Goal: Information Seeking & Learning: Find specific fact

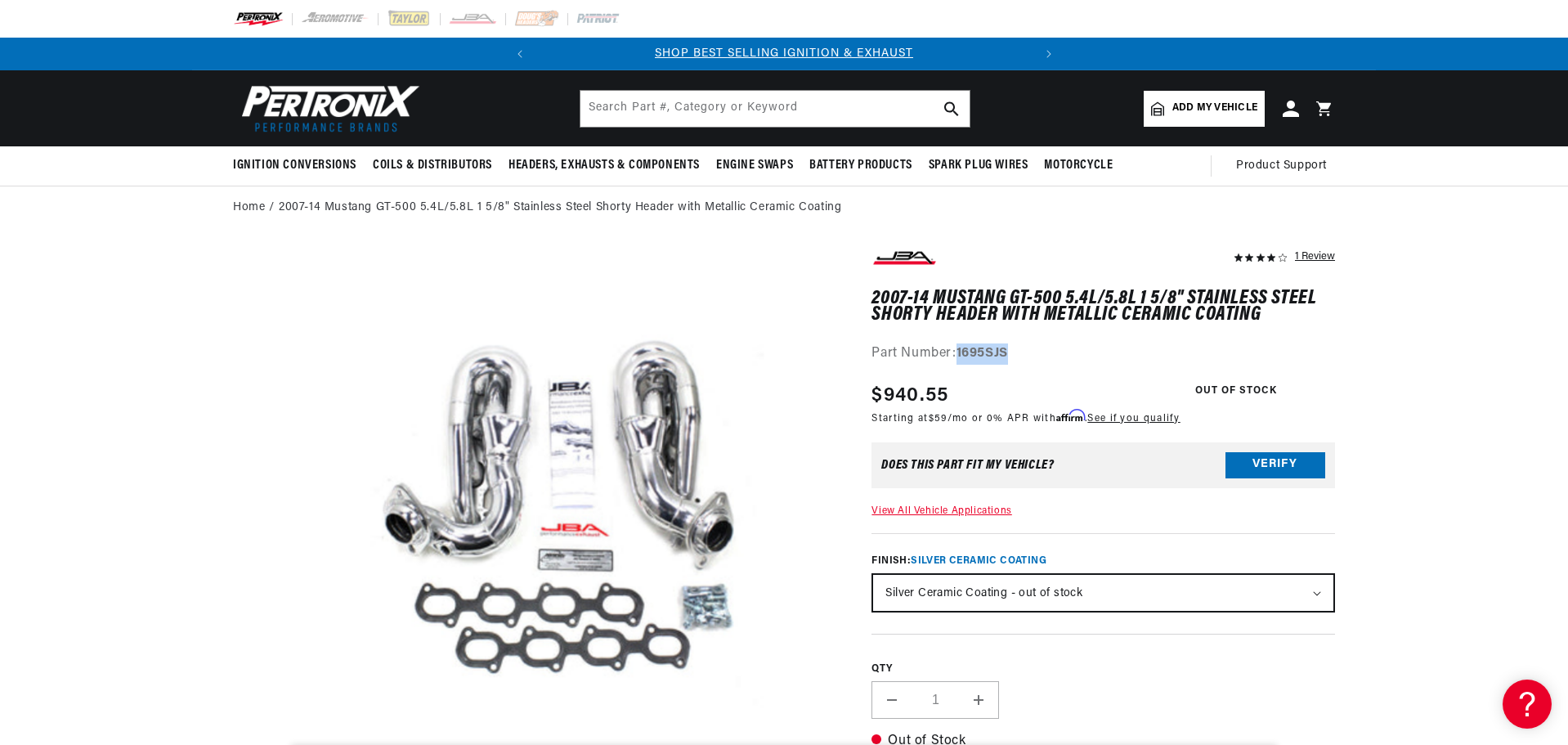
scroll to position [166, 0]
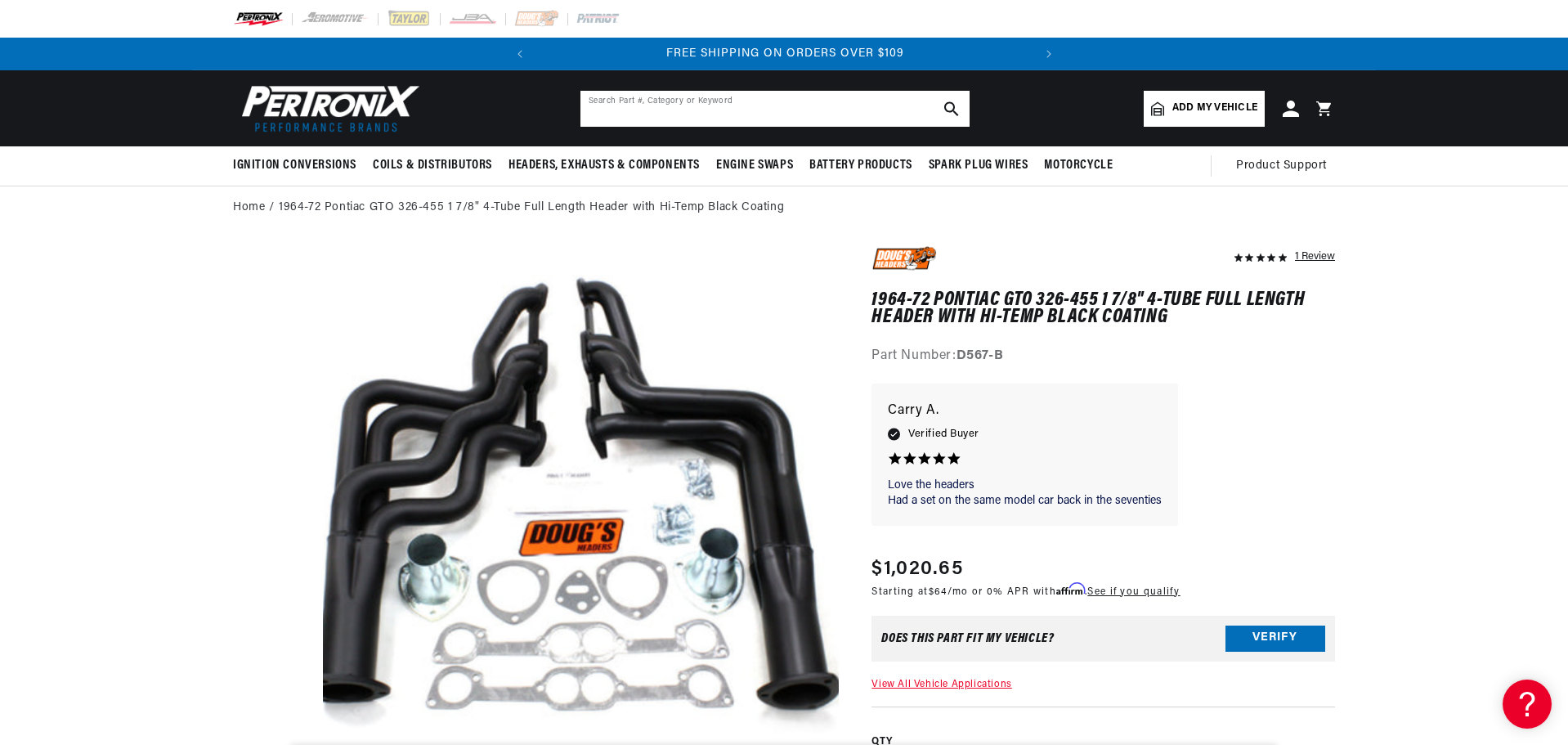
click at [663, 115] on input "text" at bounding box center [775, 108] width 389 height 36
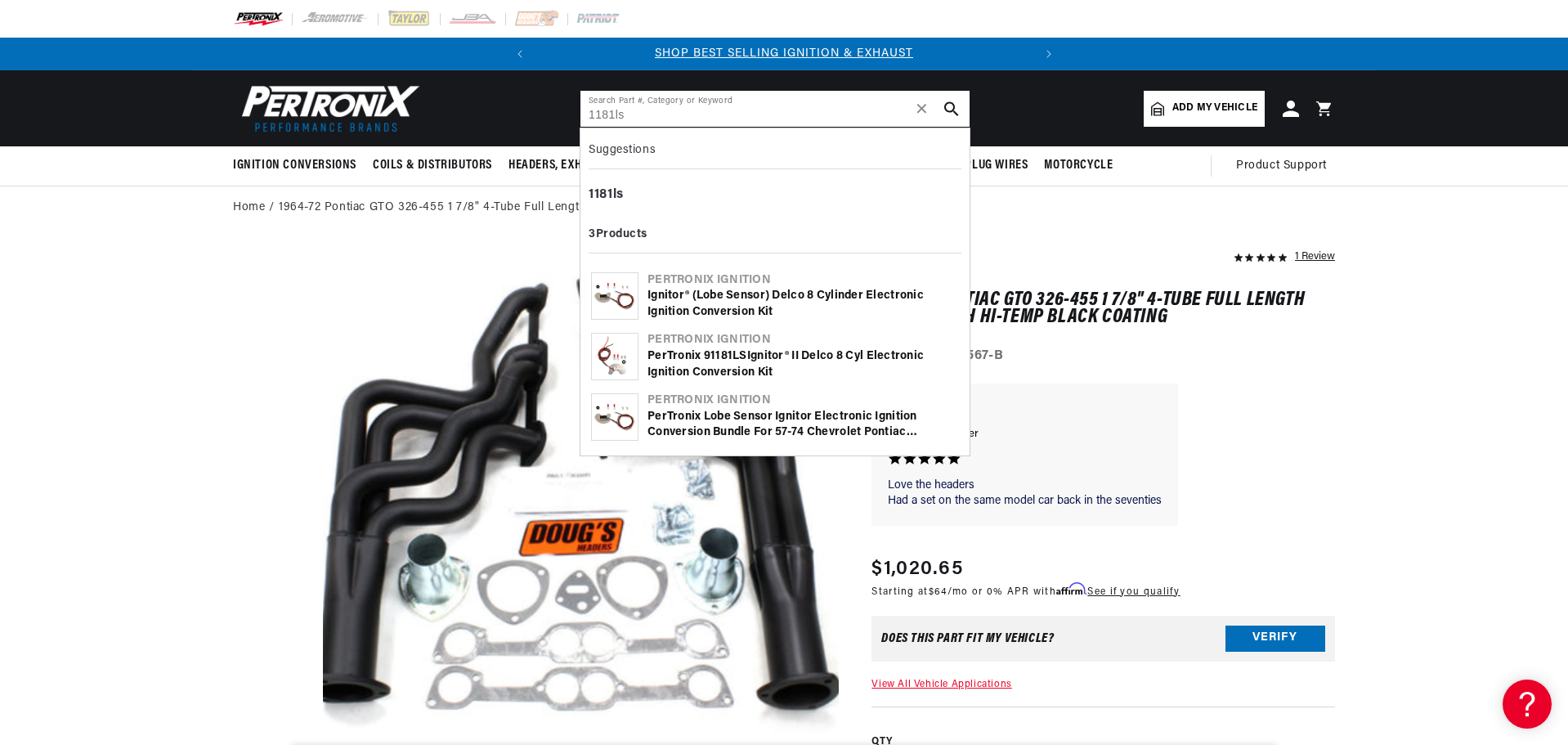
type input "1181ls"
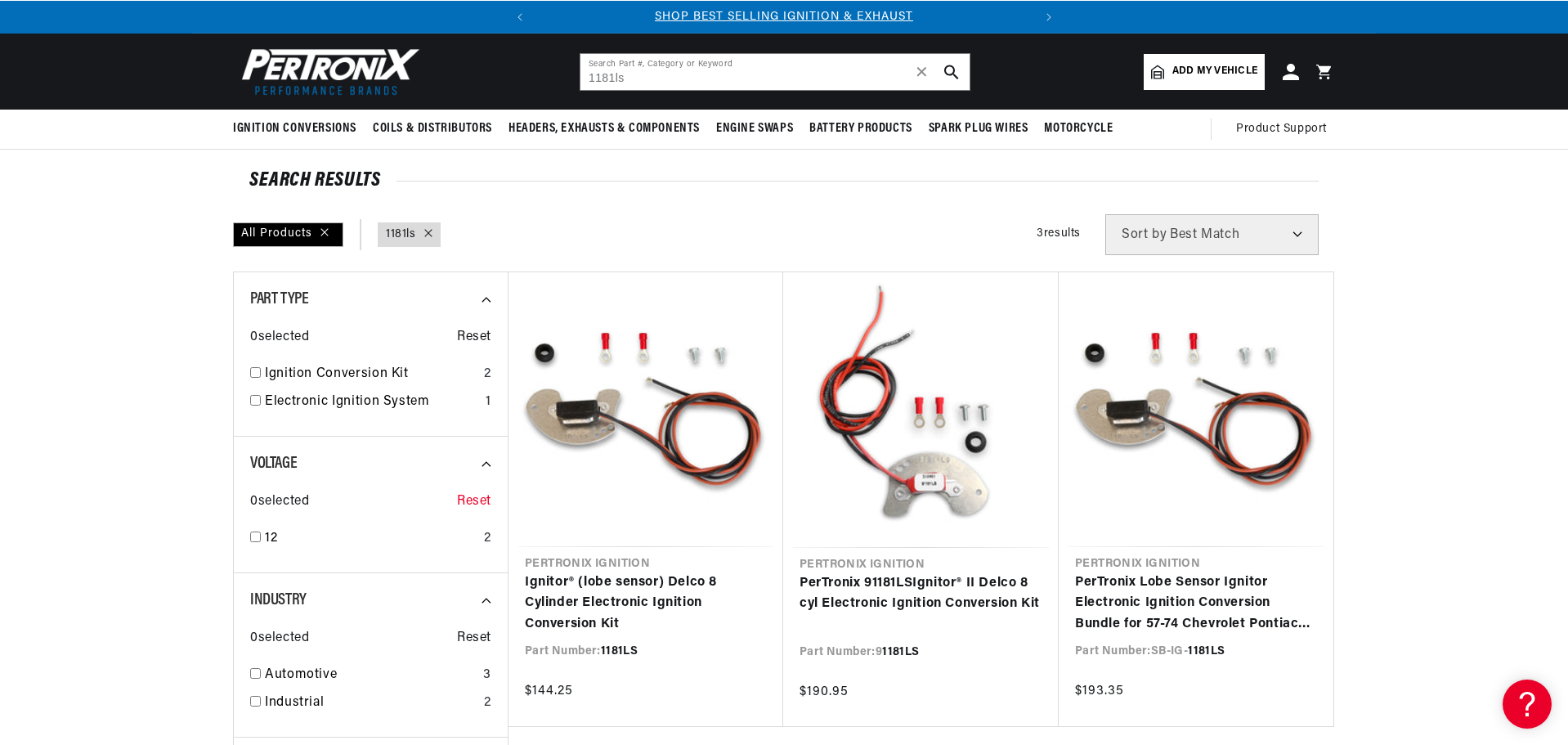
scroll to position [81, 0]
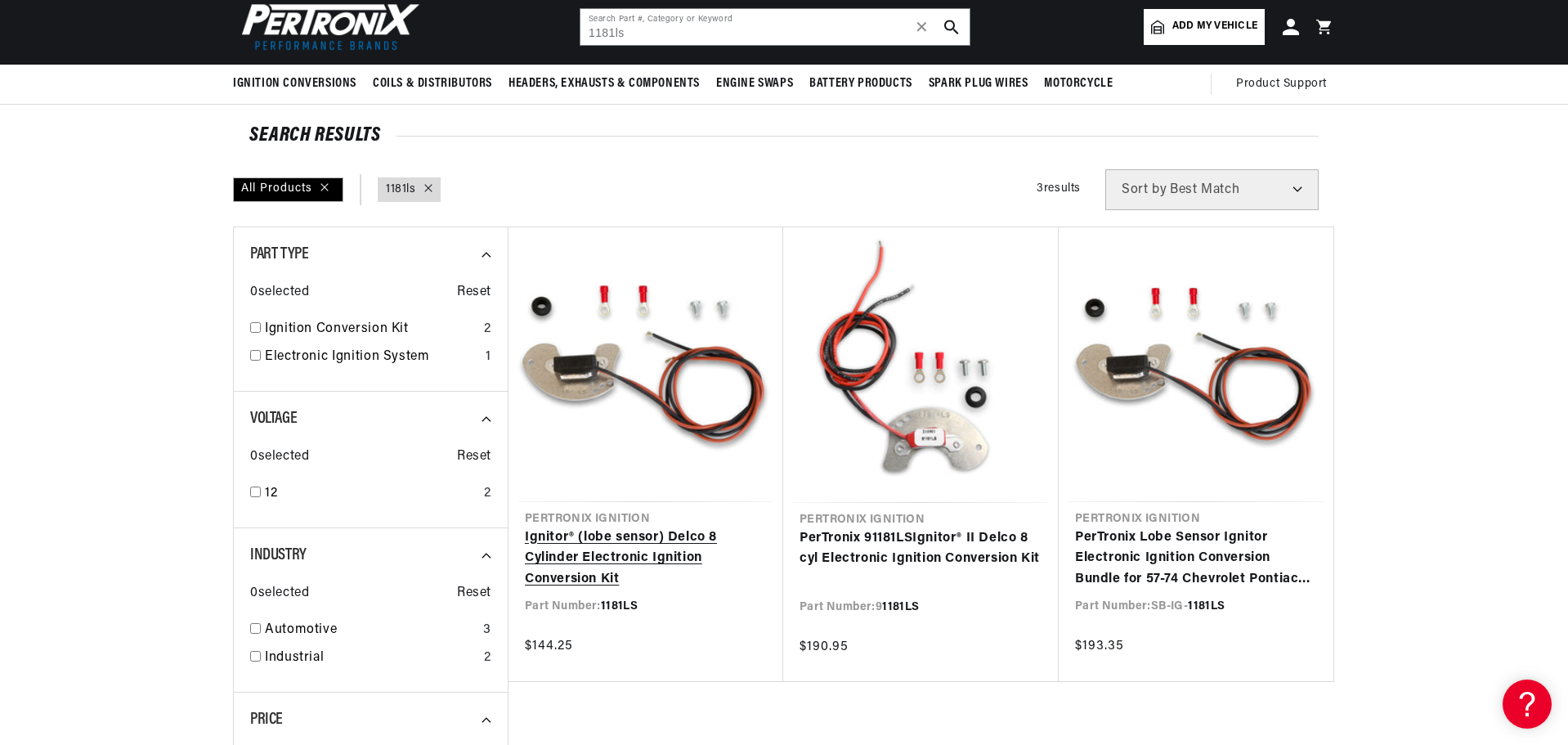
click at [631, 527] on link "Ignitor® (lobe sensor) Delco 8 Cylinder Electronic Ignition Conversion Kit" at bounding box center [646, 558] width 242 height 63
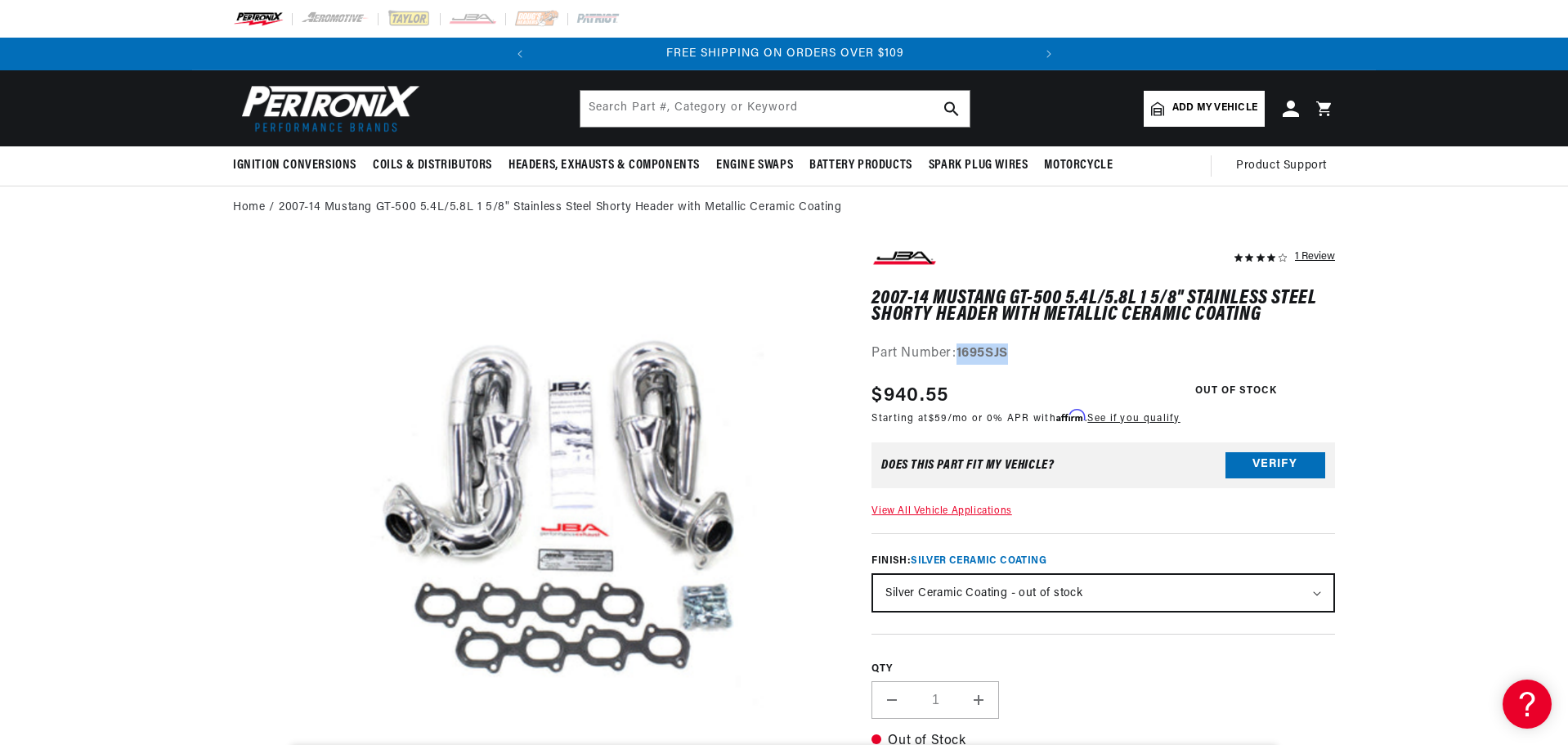
scroll to position [166, 0]
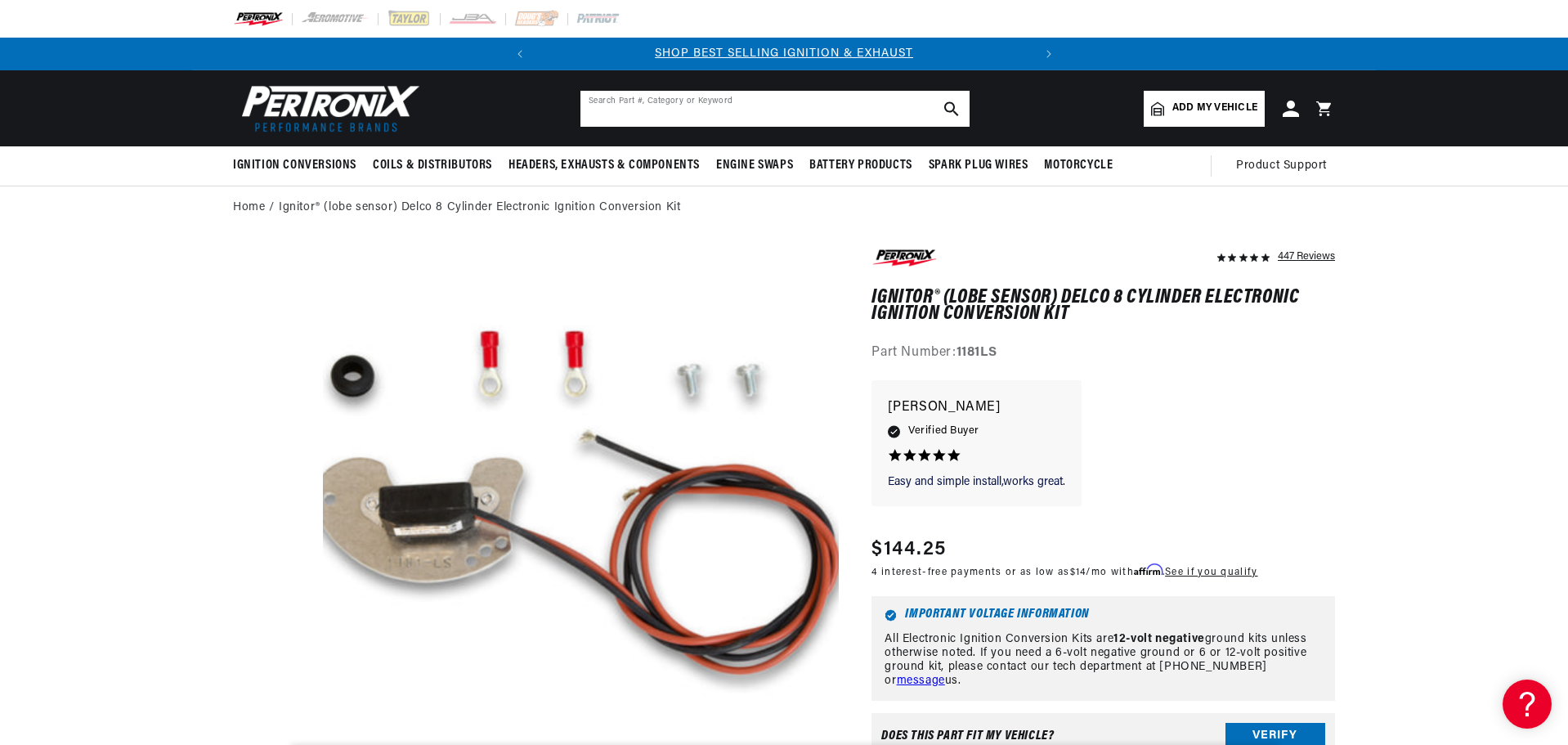
click at [676, 120] on input "text" at bounding box center [775, 108] width 389 height 36
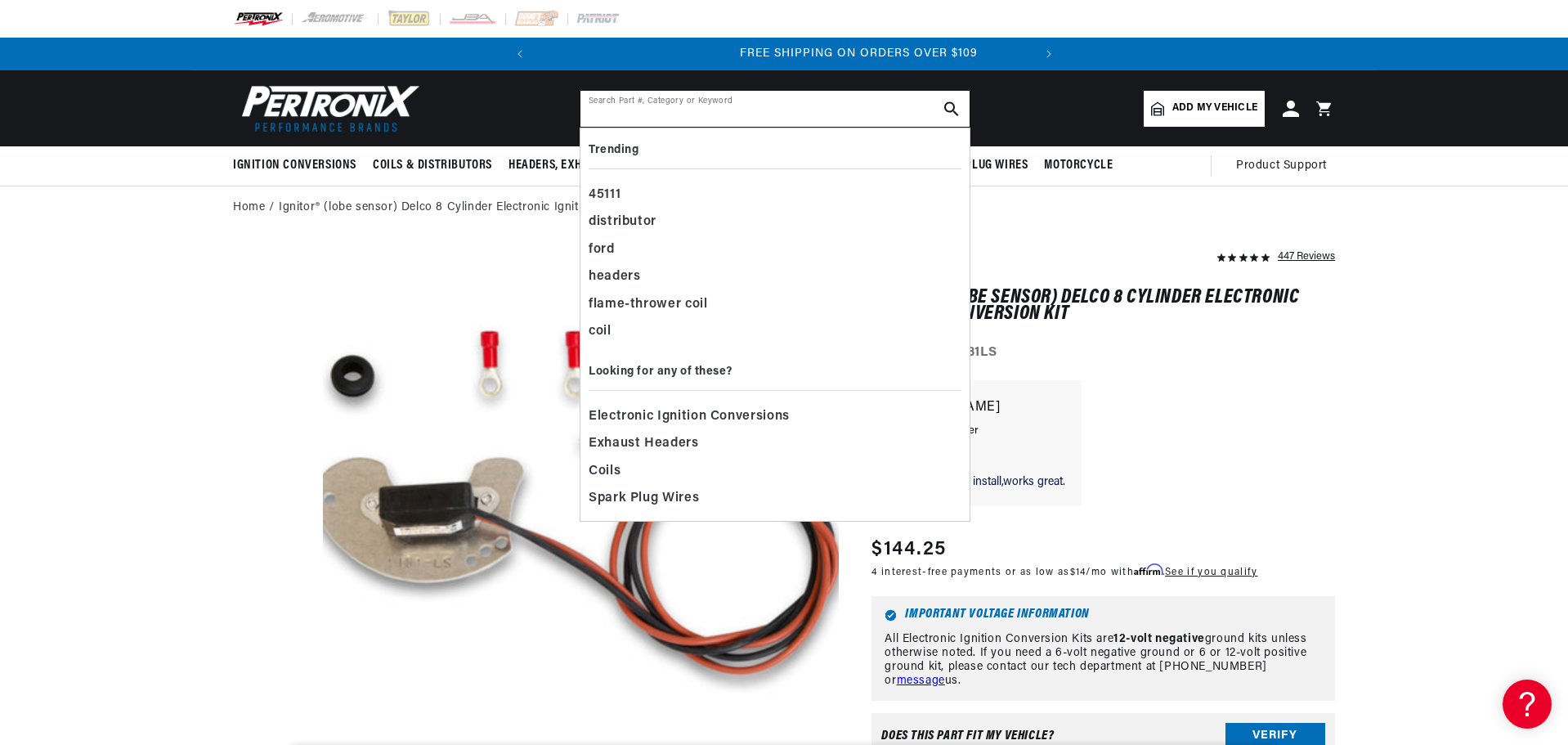
scroll to position [0, 495]
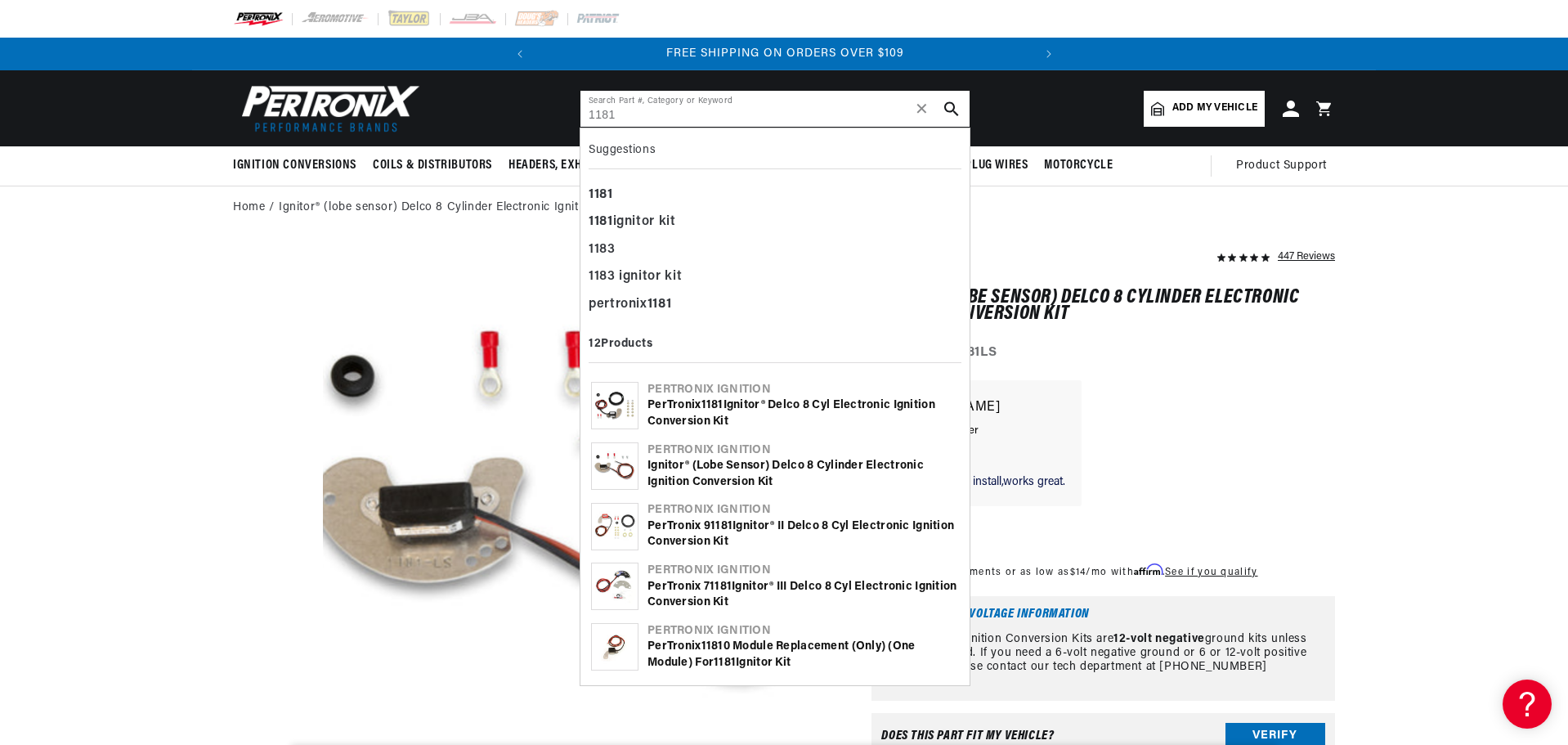
type input "1181"
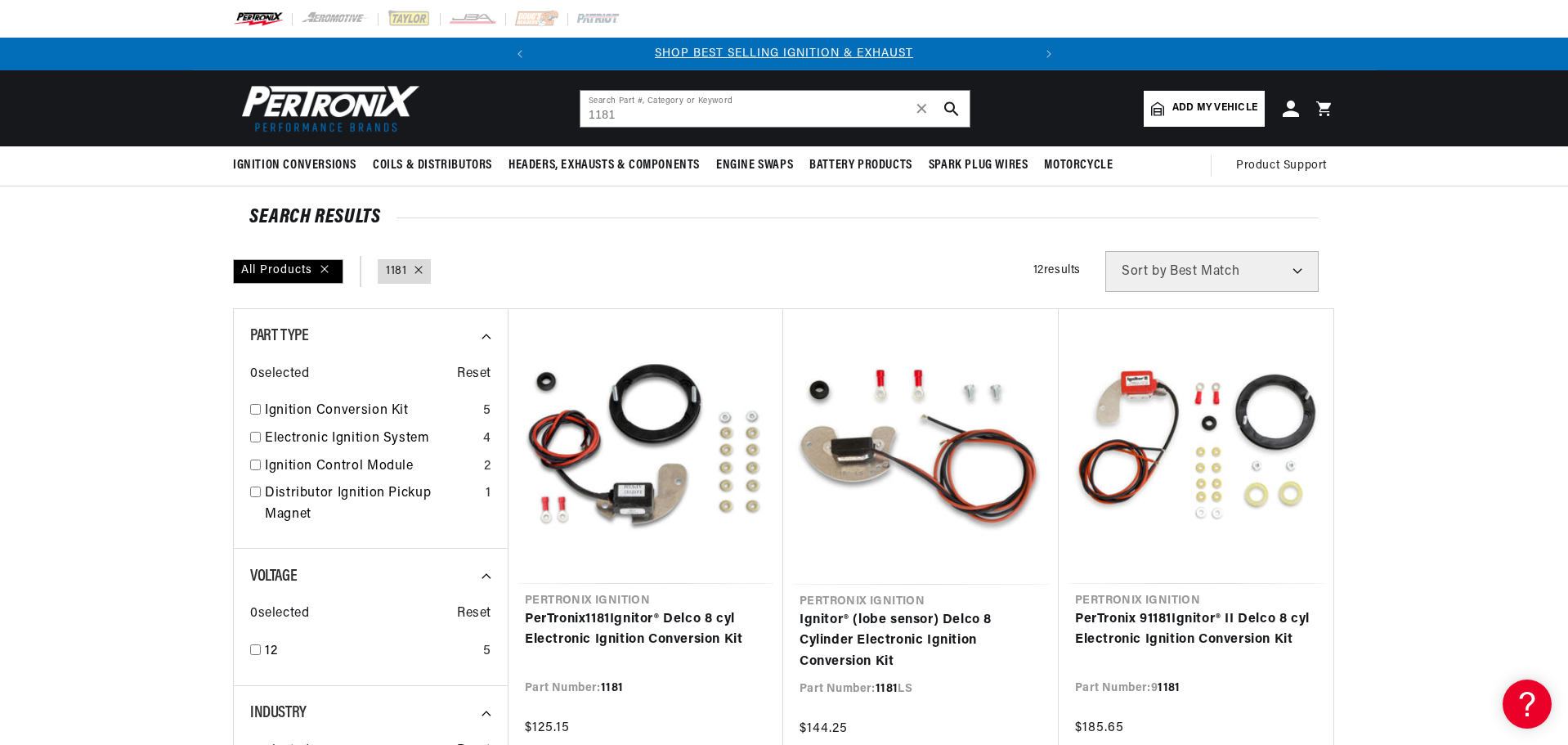
click at [626, 609] on link "PerTronix 1181 Ignitor® Delco 8 cyl Electronic Ignition Conversion Kit" at bounding box center [646, 630] width 242 height 42
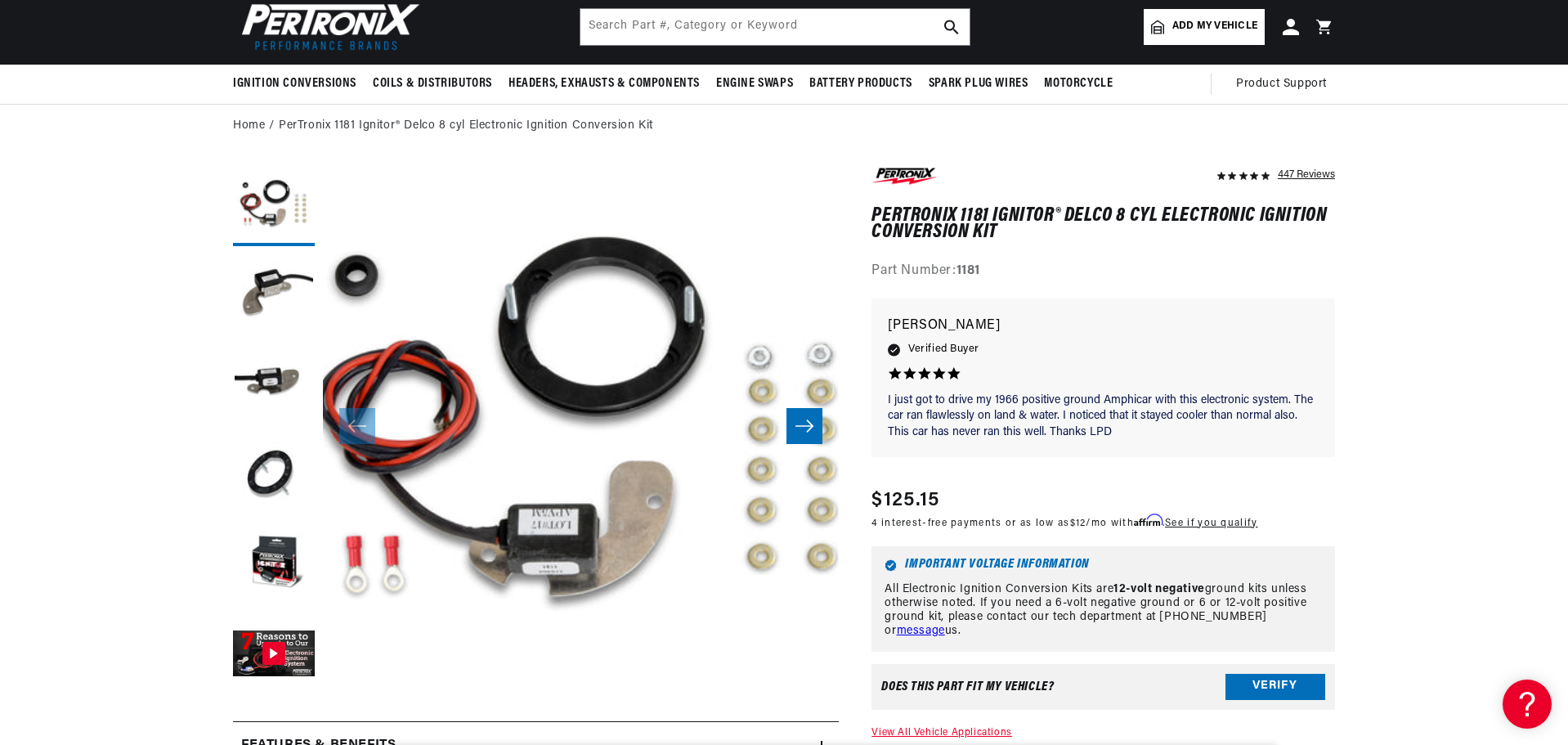
scroll to position [0, 495]
click at [250, 385] on button "Load image 3 in gallery view" at bounding box center [273, 384] width 81 height 81
